Goal: Task Accomplishment & Management: Manage account settings

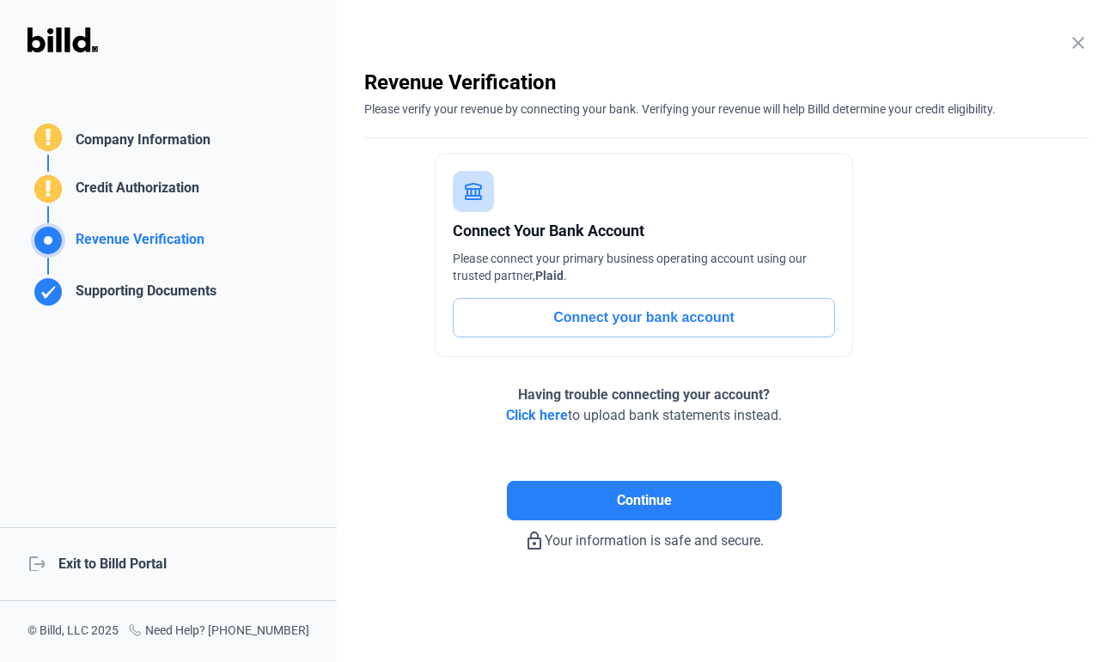
click at [149, 565] on div "logout Exit to Billd Portal" at bounding box center [168, 564] width 337 height 74
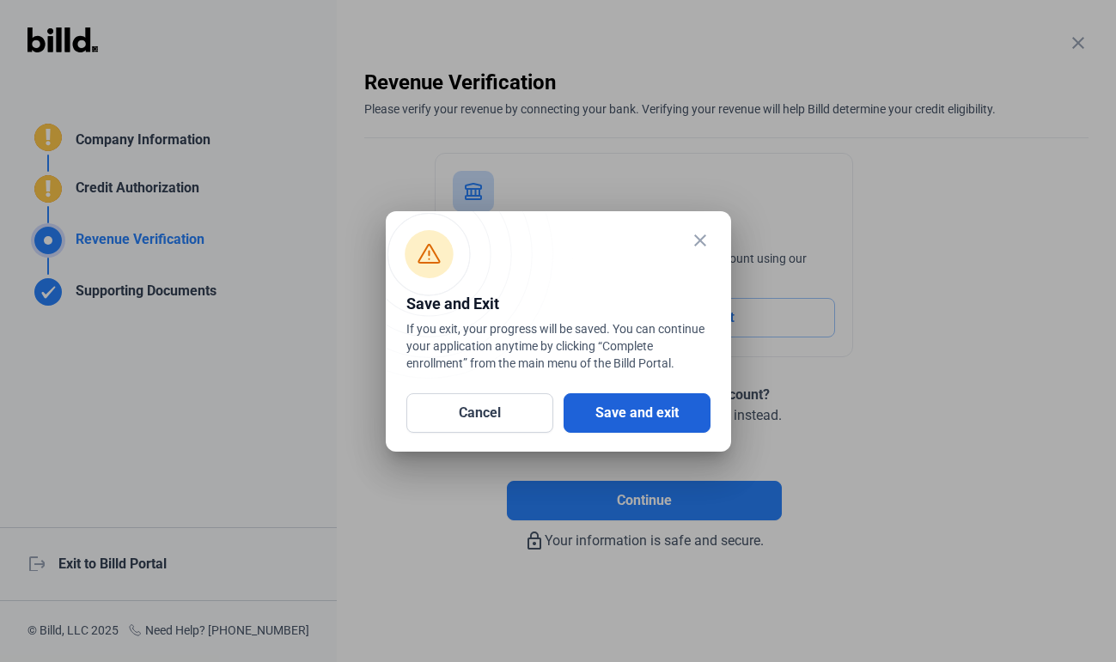
click at [618, 403] on button "Save and exit" at bounding box center [636, 413] width 147 height 40
